Goal: Transaction & Acquisition: Purchase product/service

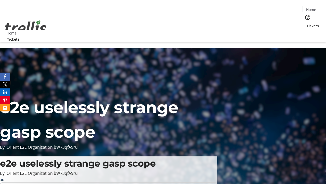
click at [307, 23] on span "Tickets" at bounding box center [313, 25] width 12 height 5
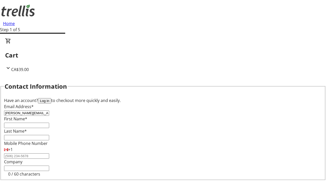
type input "[PERSON_NAME][EMAIL_ADDRESS][DOMAIN_NAME]"
type input "[PERSON_NAME]"
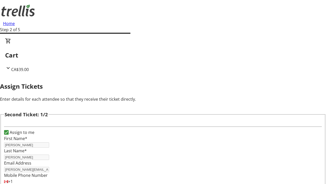
type input "[PERSON_NAME]"
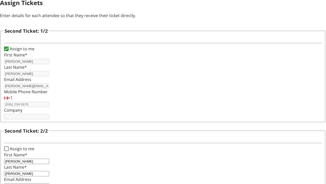
type input "[EMAIL_ADDRESS][DOMAIN_NAME]"
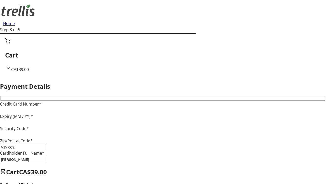
type input "V1Y 0C2"
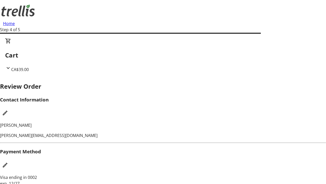
click at [8, 110] on mat-icon "Edit Contact Information" at bounding box center [5, 113] width 6 height 6
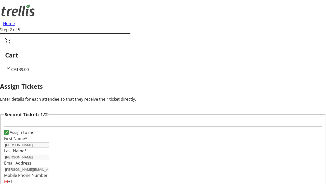
scroll to position [60, 0]
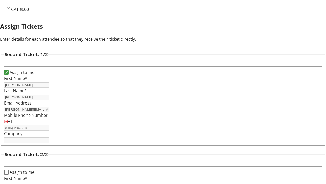
type input "Name"
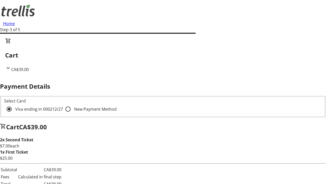
click at [63, 104] on input "New Payment Method" at bounding box center [68, 109] width 10 height 10
radio input "true"
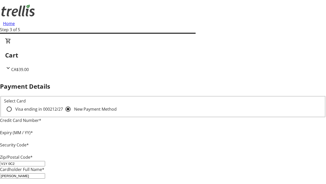
type input "V1Y 0C2"
